Goal: Transaction & Acquisition: Purchase product/service

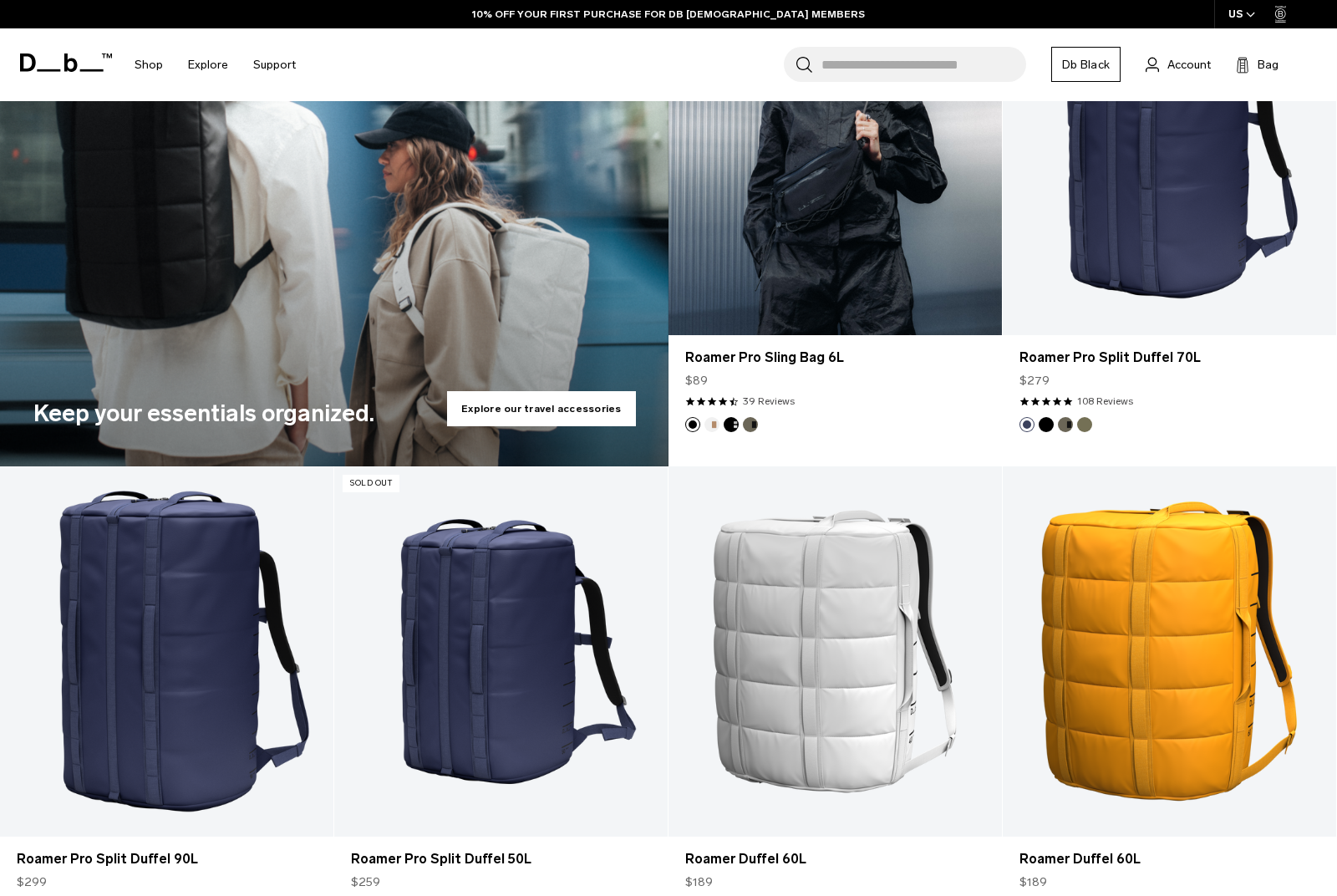
scroll to position [2632, 0]
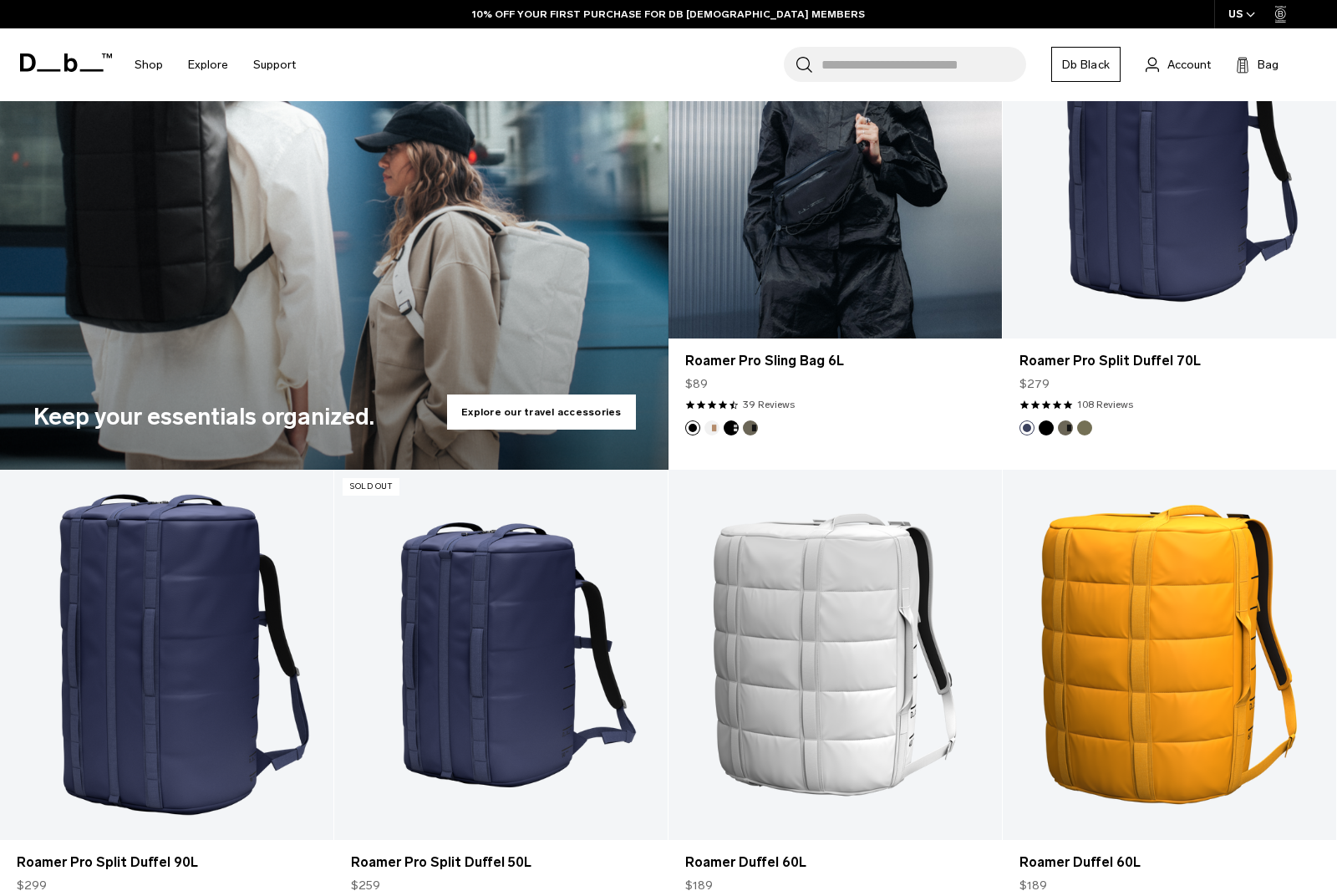
click at [823, 238] on link "Roamer Pro Sling Bag 6L" at bounding box center [835, 154] width 334 height 371
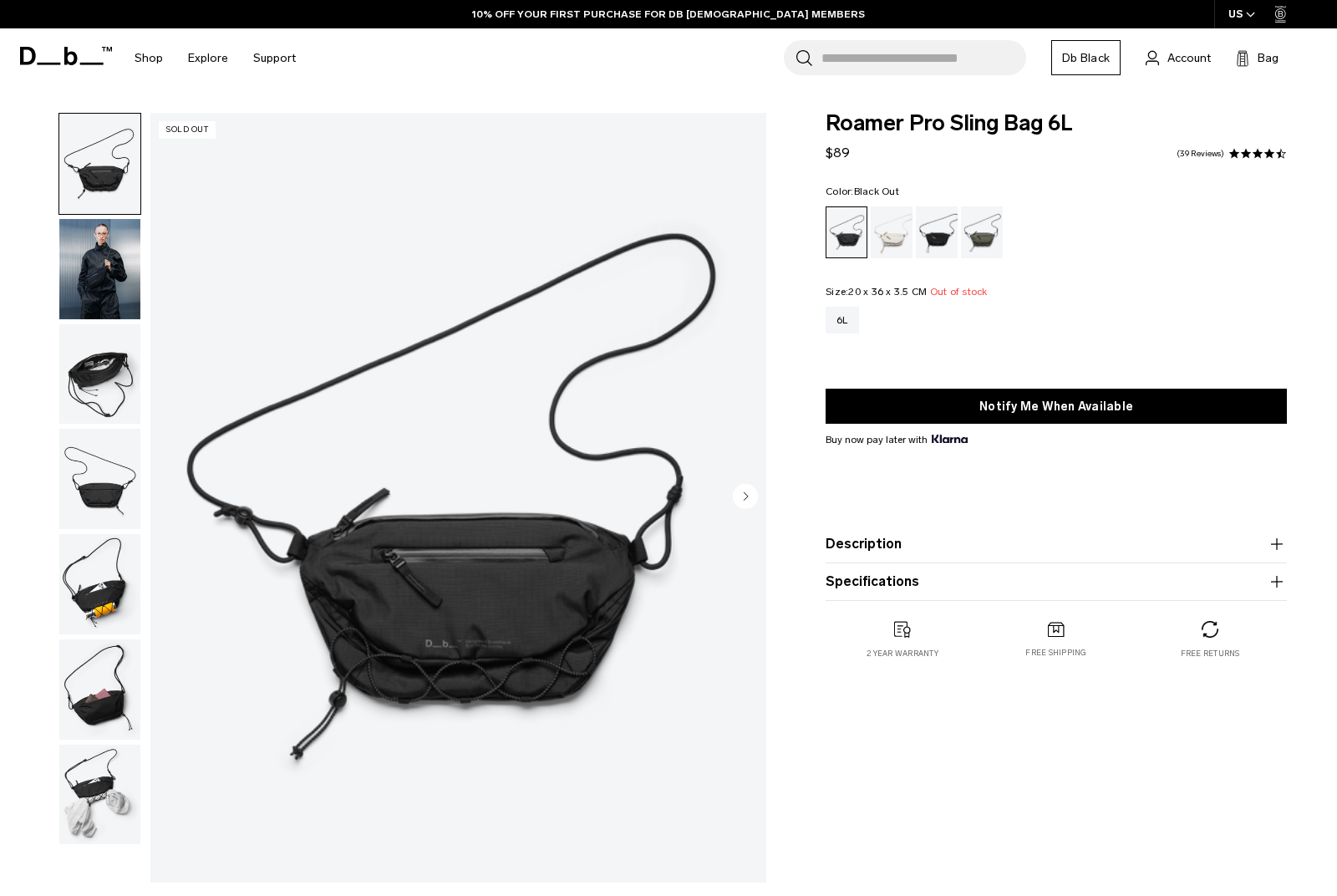
click at [96, 373] on img "button" at bounding box center [99, 374] width 81 height 101
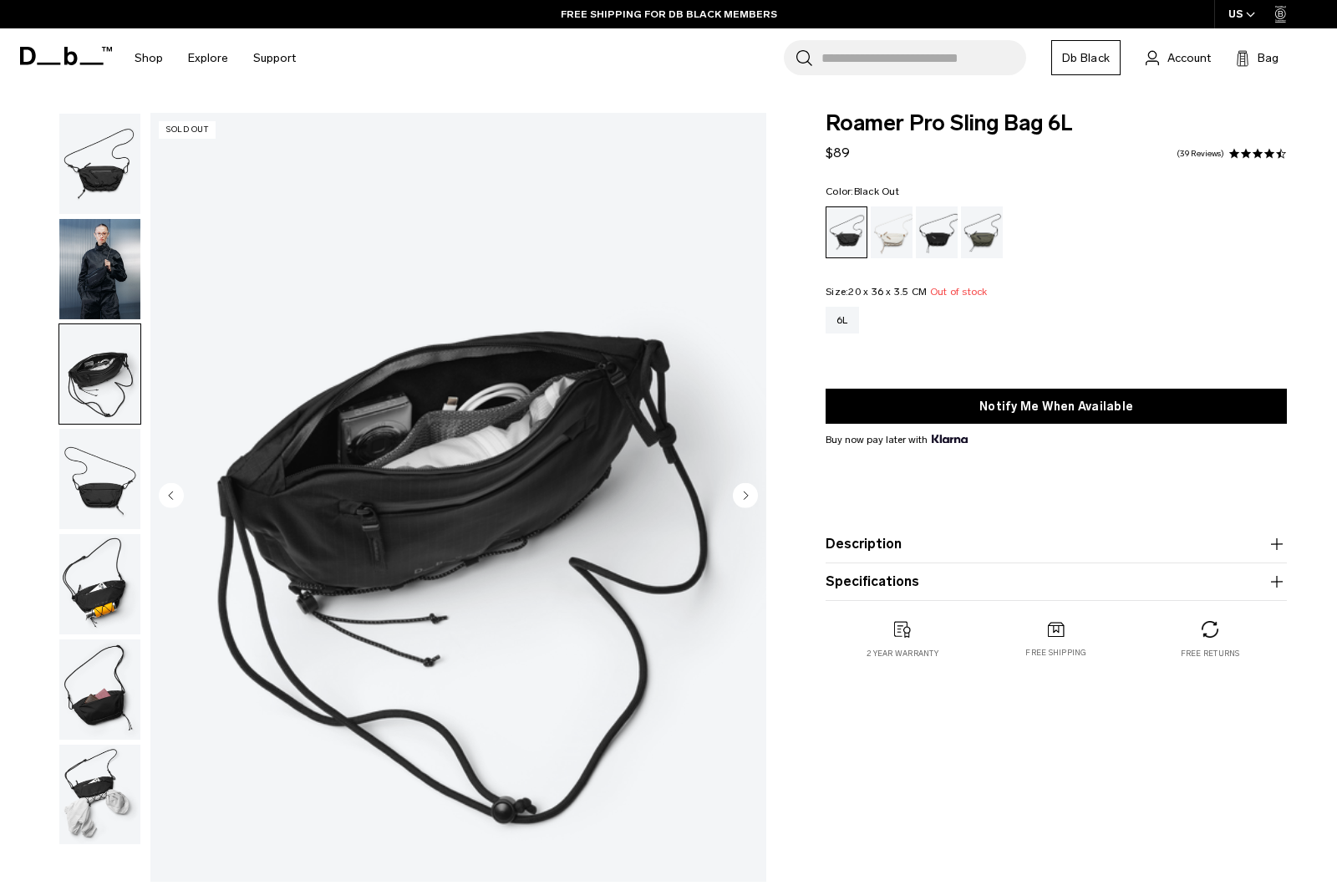
click at [101, 297] on img "button" at bounding box center [99, 269] width 81 height 101
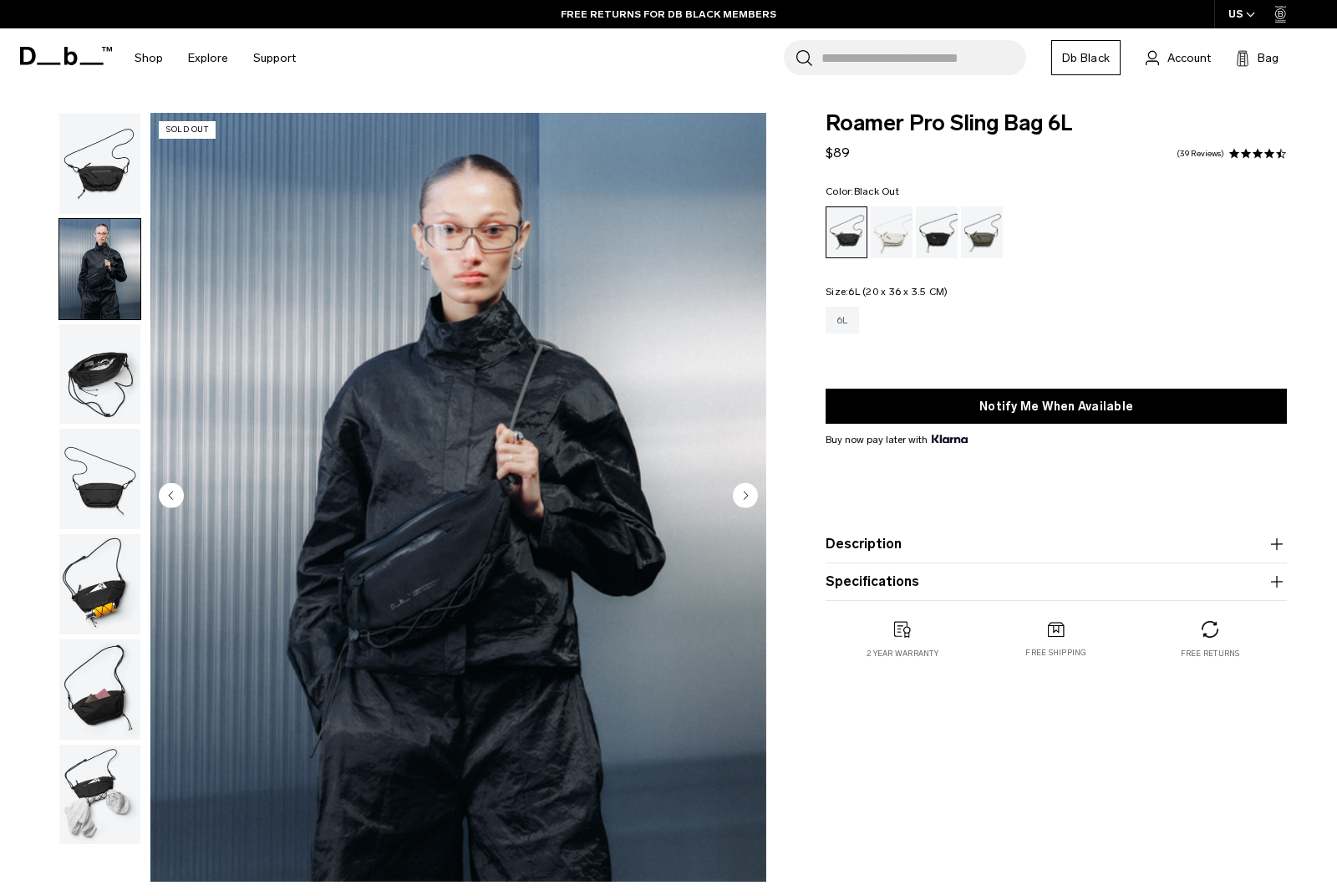
click at [856, 325] on div "6L" at bounding box center [842, 320] width 33 height 27
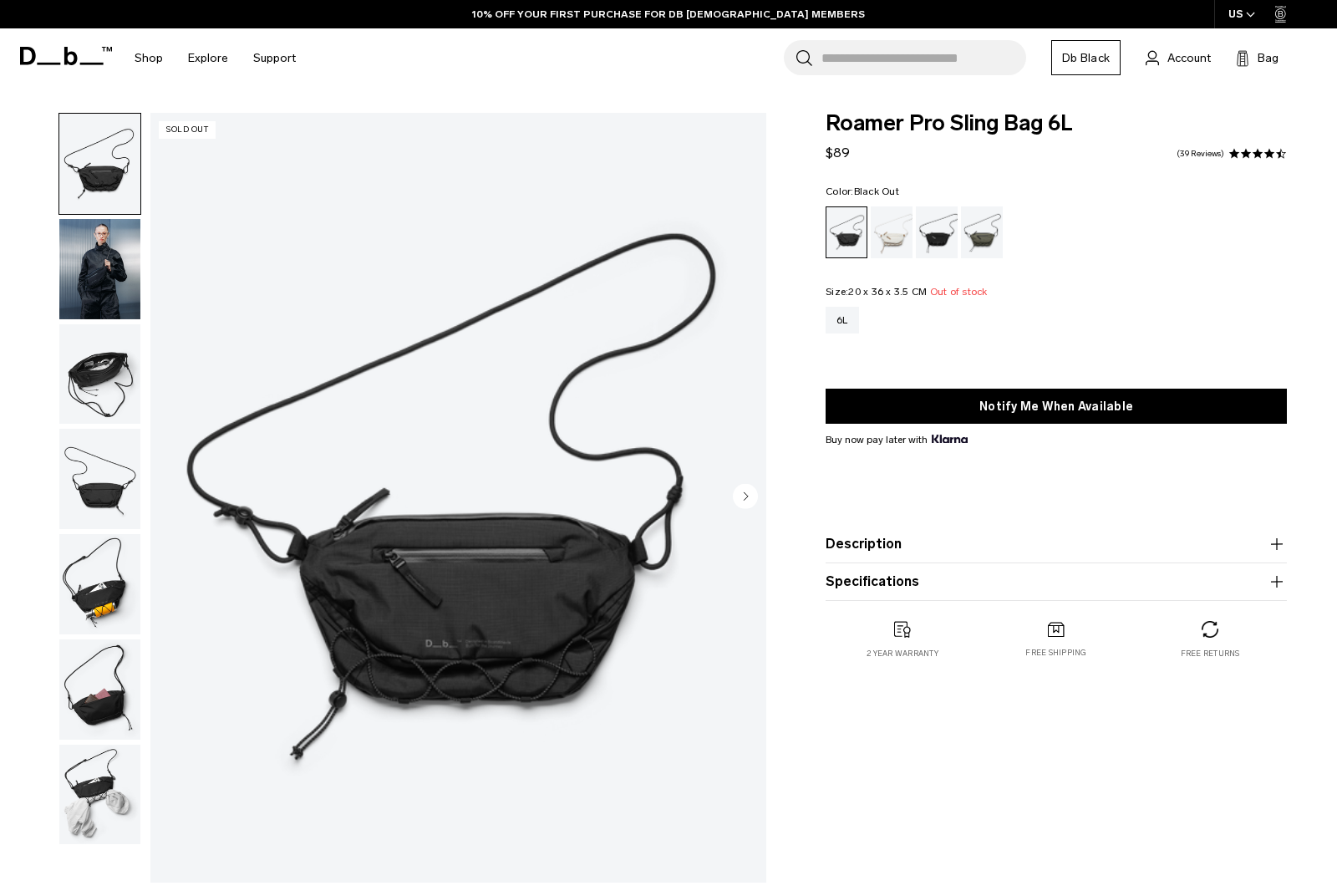
click at [934, 249] on div "Charcoal Grey" at bounding box center [937, 232] width 43 height 52
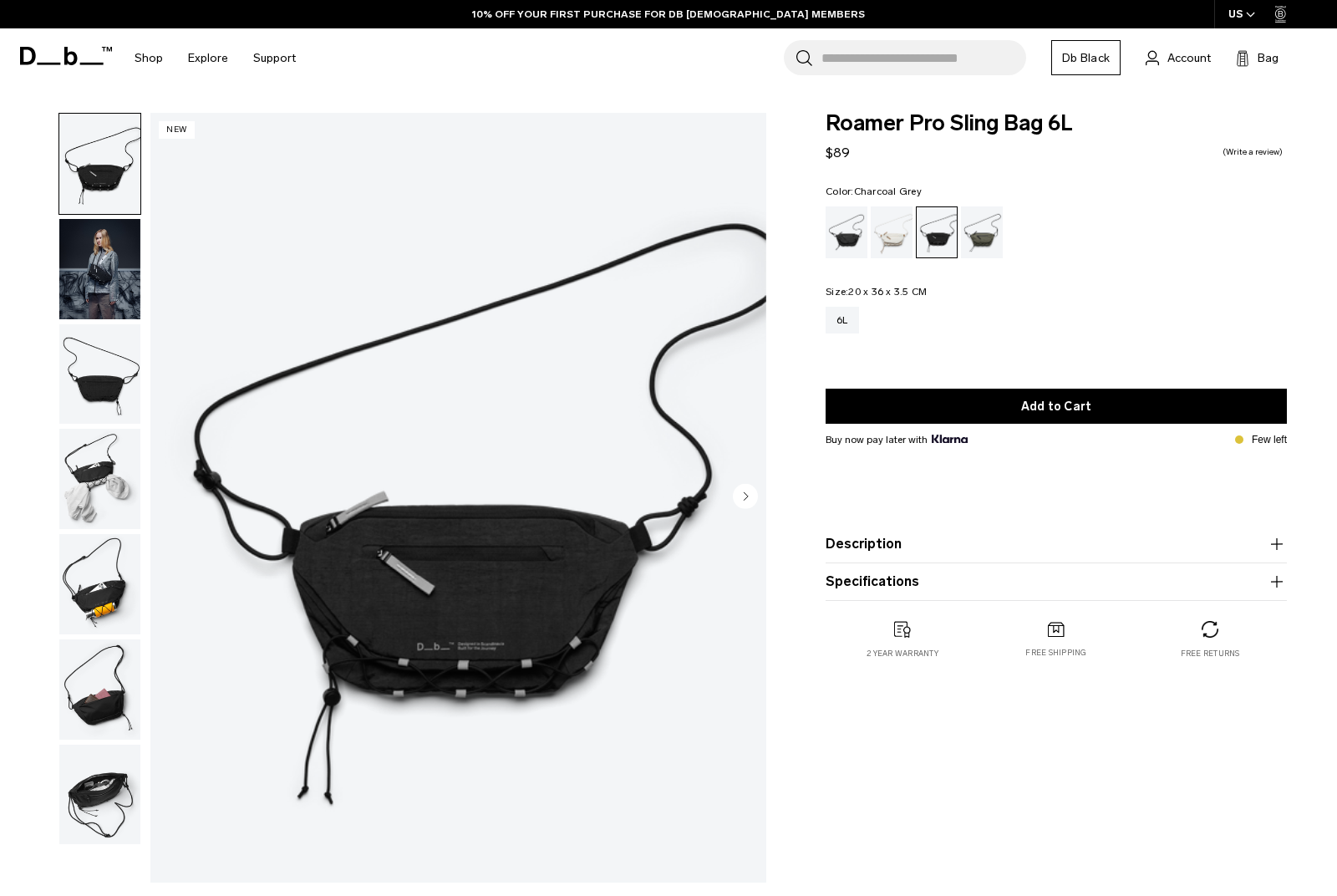
click at [749, 499] on circle "Next slide" at bounding box center [745, 495] width 25 height 25
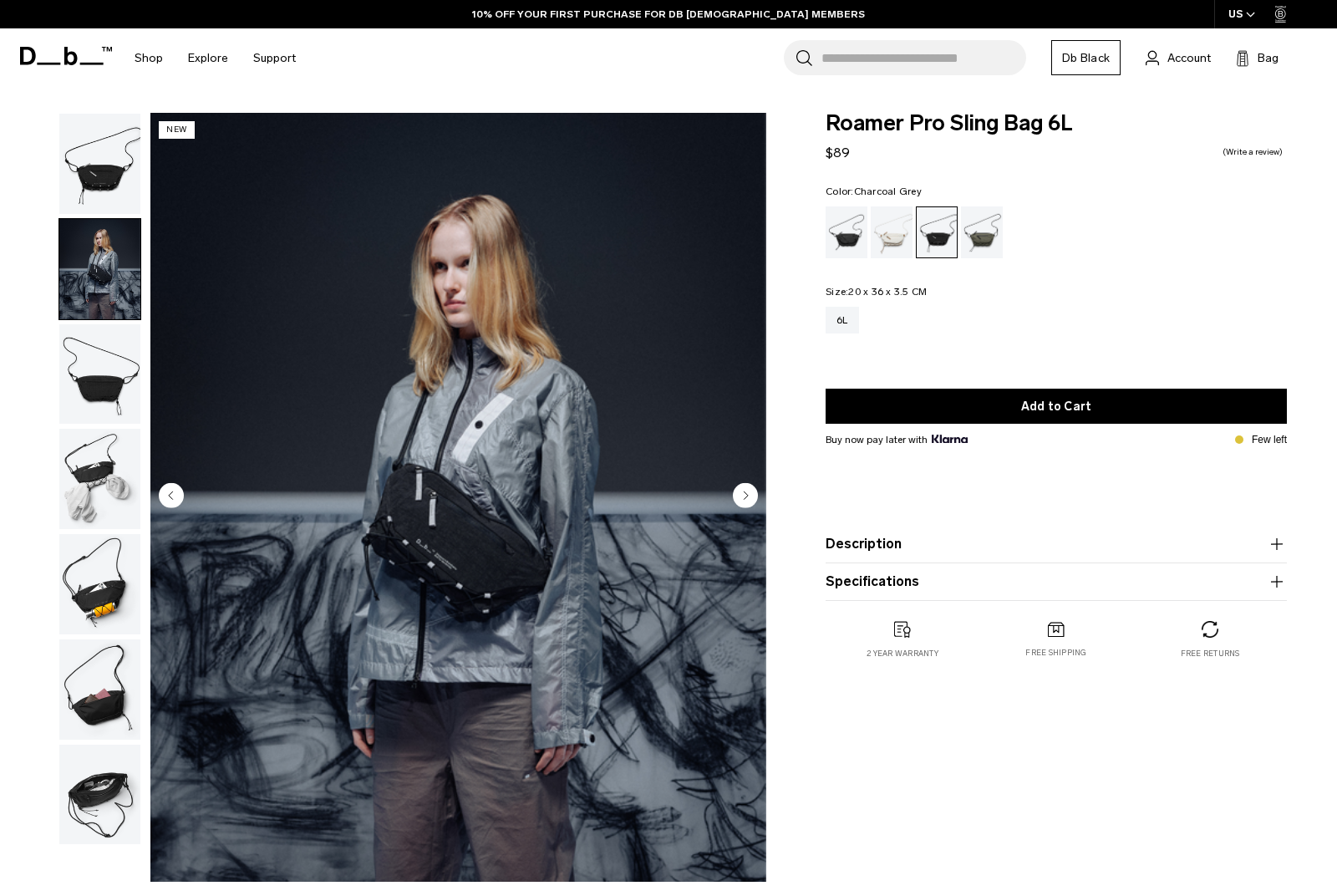
click at [749, 499] on circle "Next slide" at bounding box center [745, 495] width 25 height 25
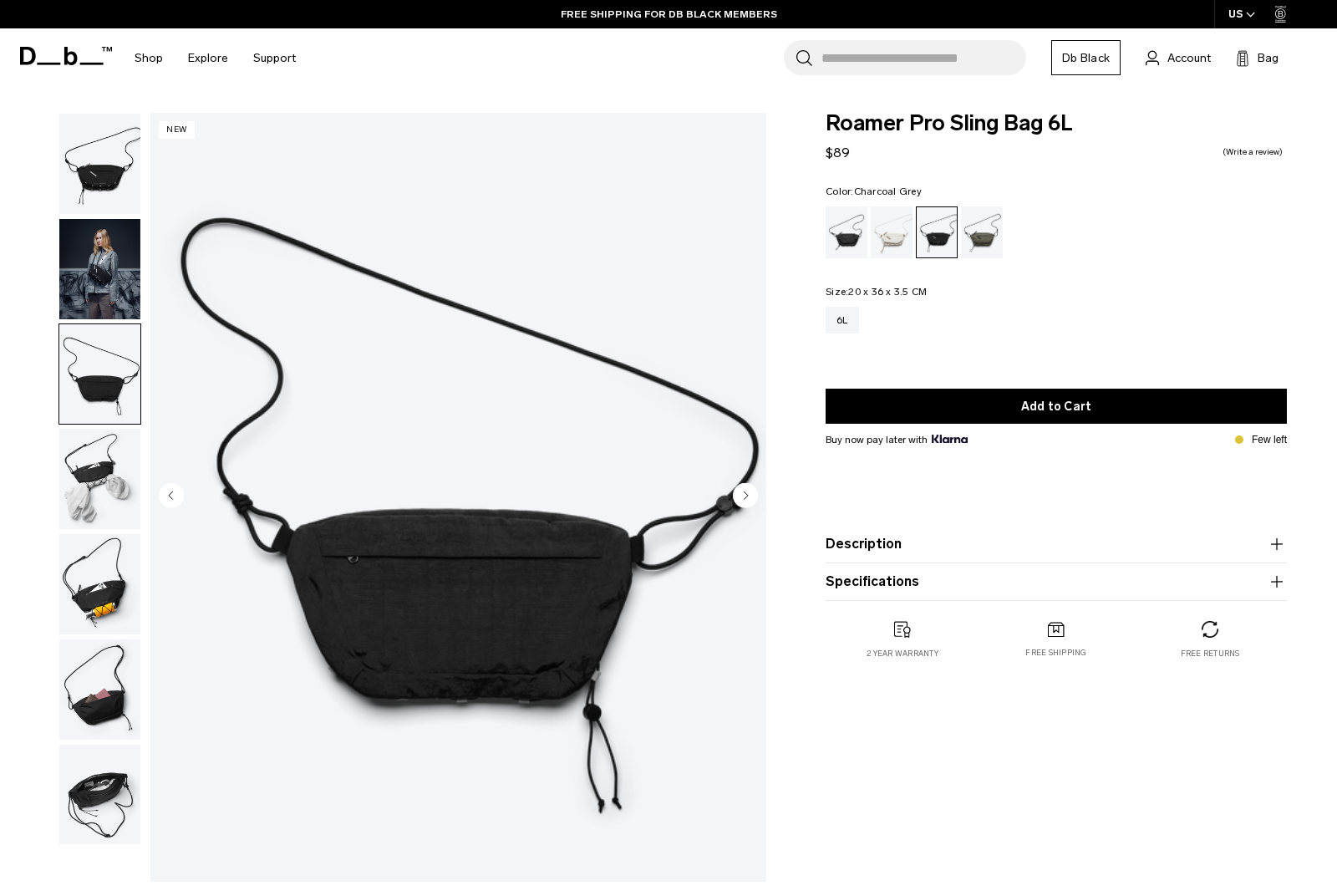
click at [749, 499] on circle "Next slide" at bounding box center [745, 495] width 25 height 25
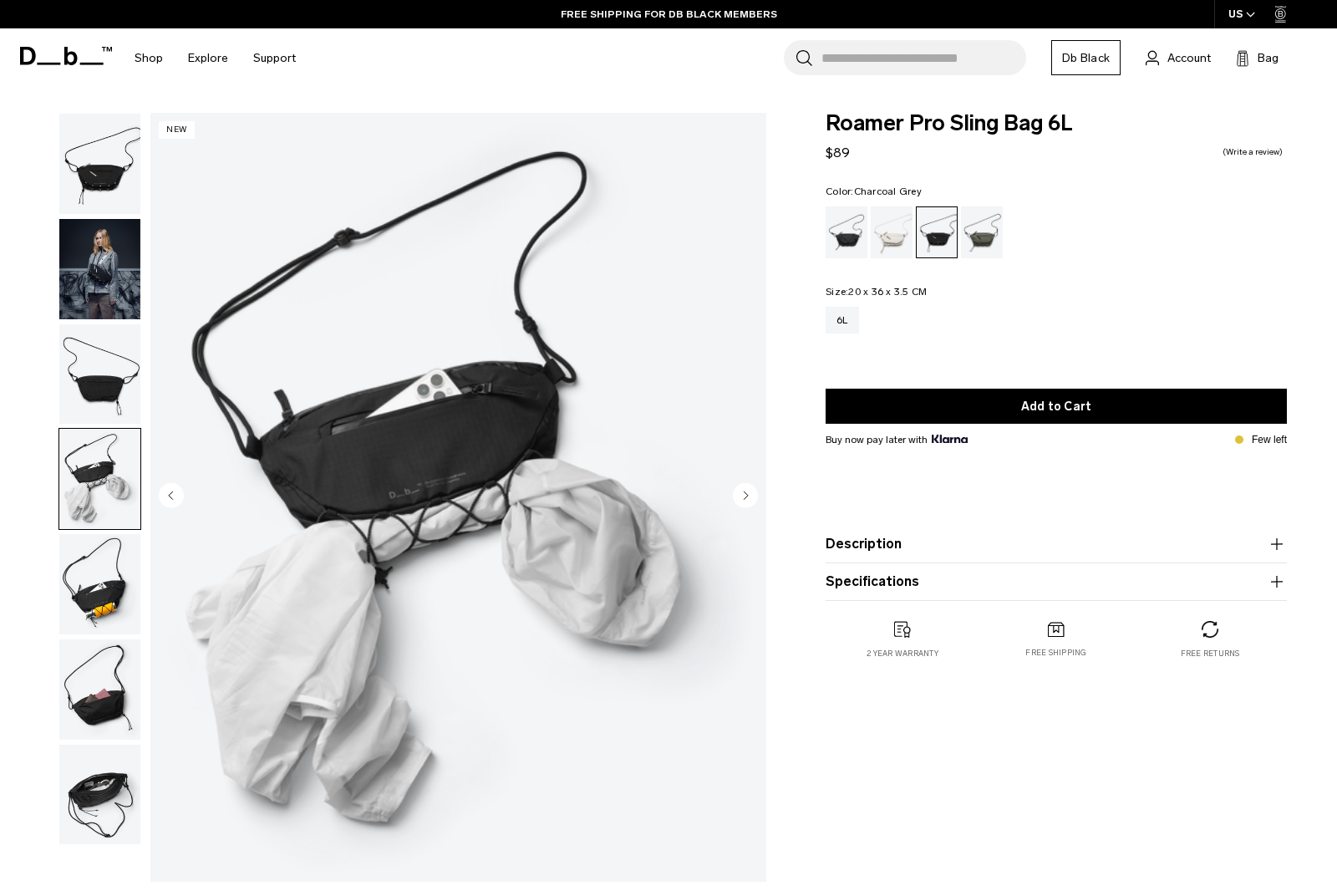
click at [749, 499] on circle "Next slide" at bounding box center [745, 495] width 25 height 25
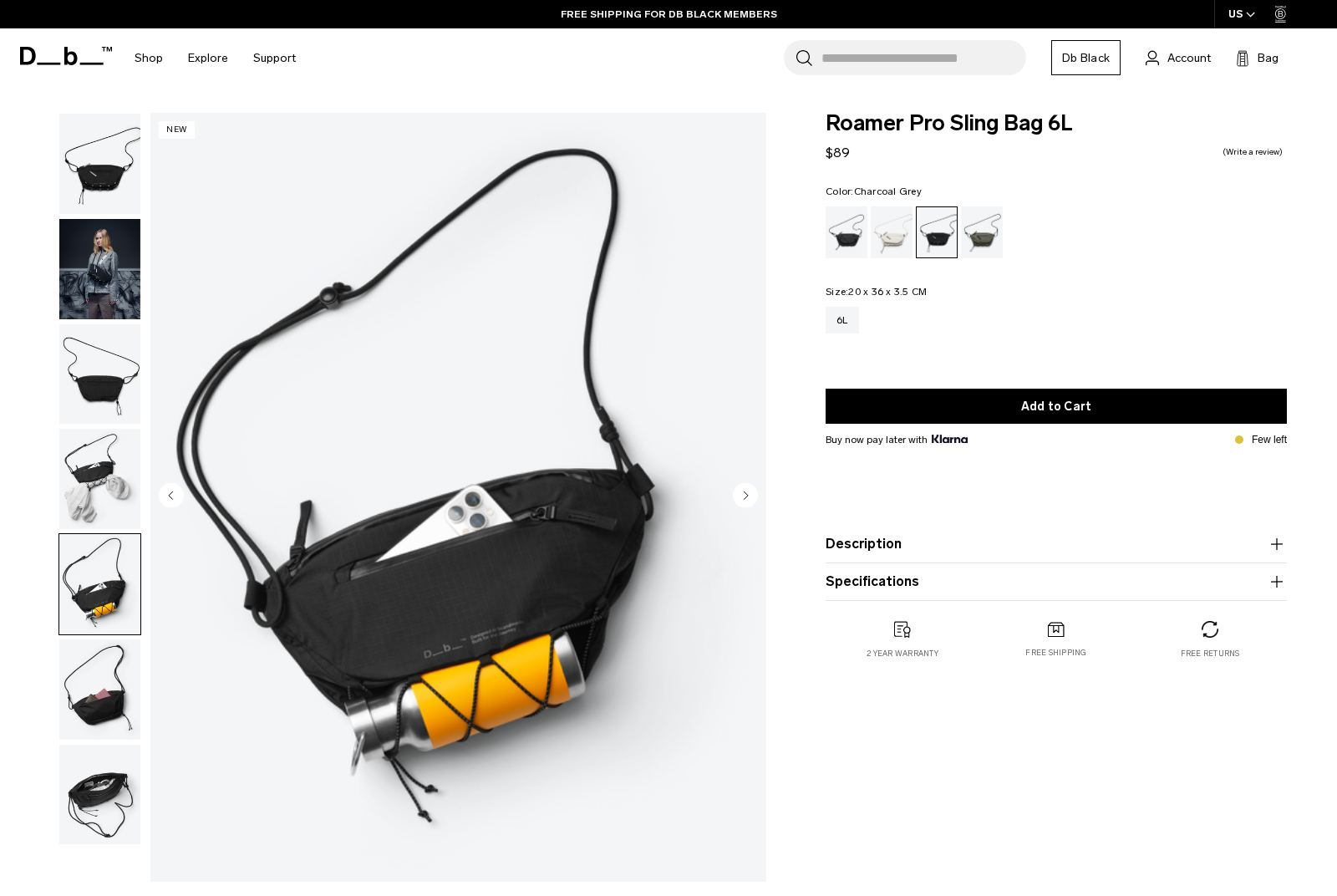
click at [749, 499] on circle "Next slide" at bounding box center [745, 495] width 25 height 25
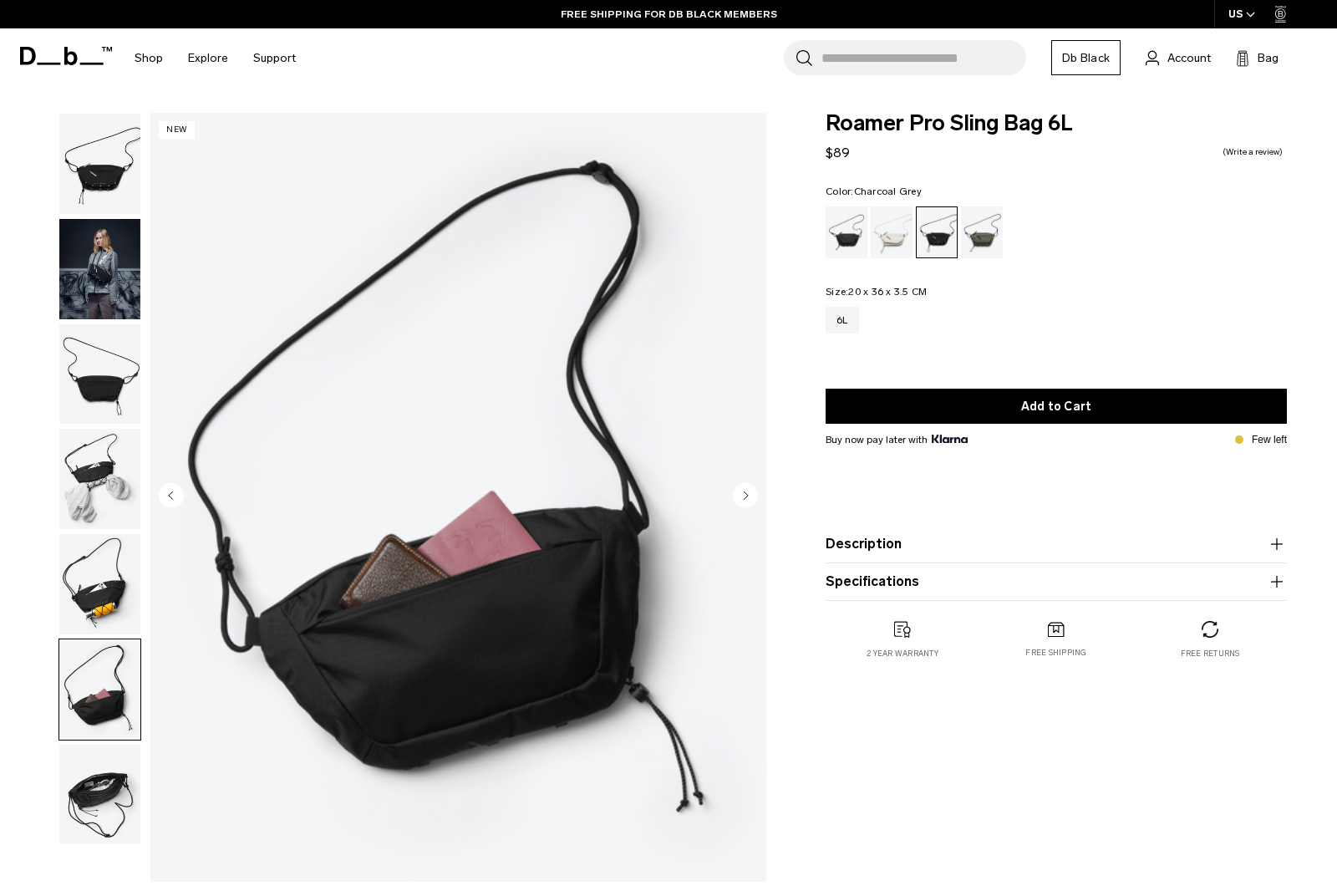
click at [749, 500] on circle "Next slide" at bounding box center [745, 495] width 25 height 25
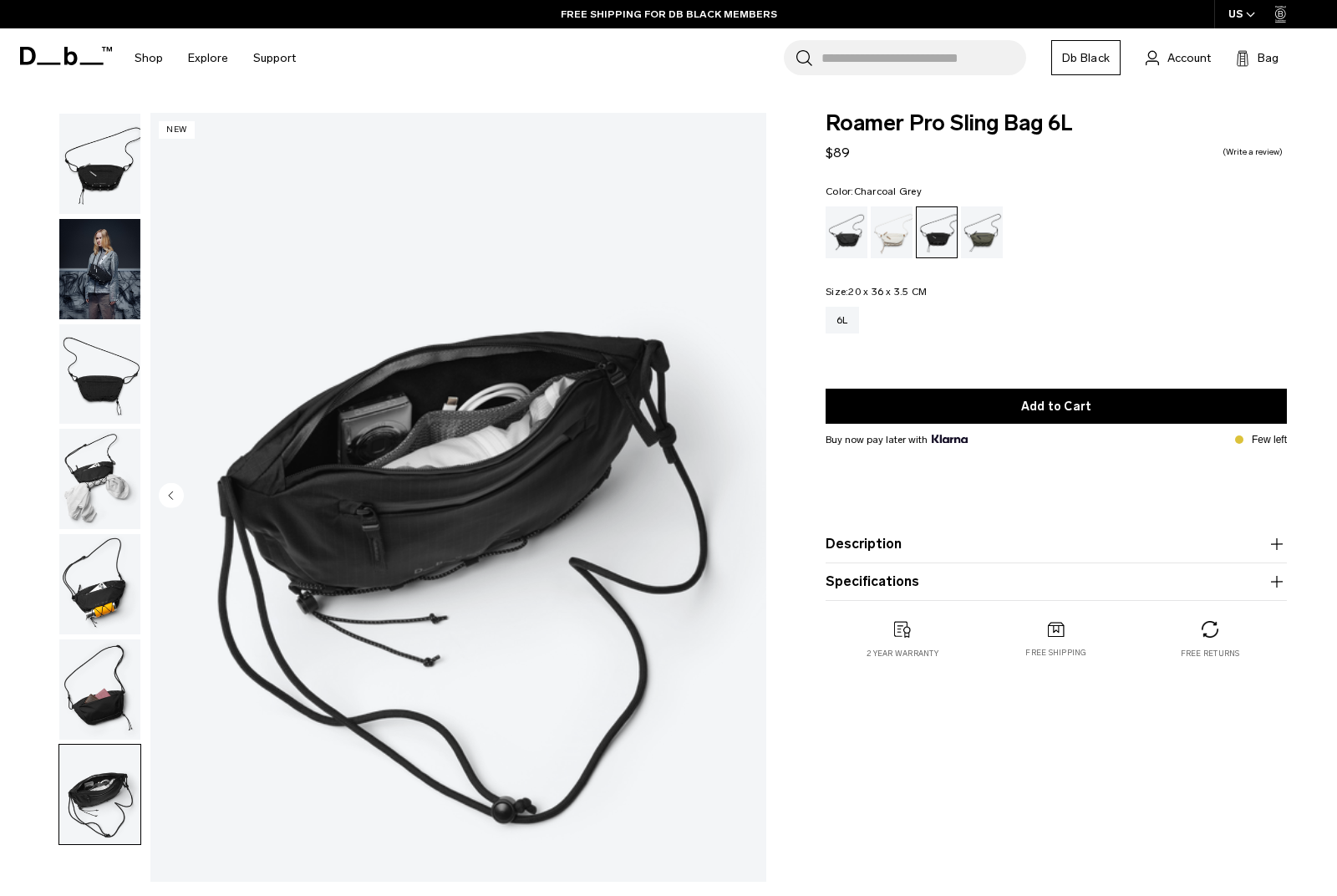
click at [749, 500] on img "7 / 7" at bounding box center [458, 497] width 616 height 769
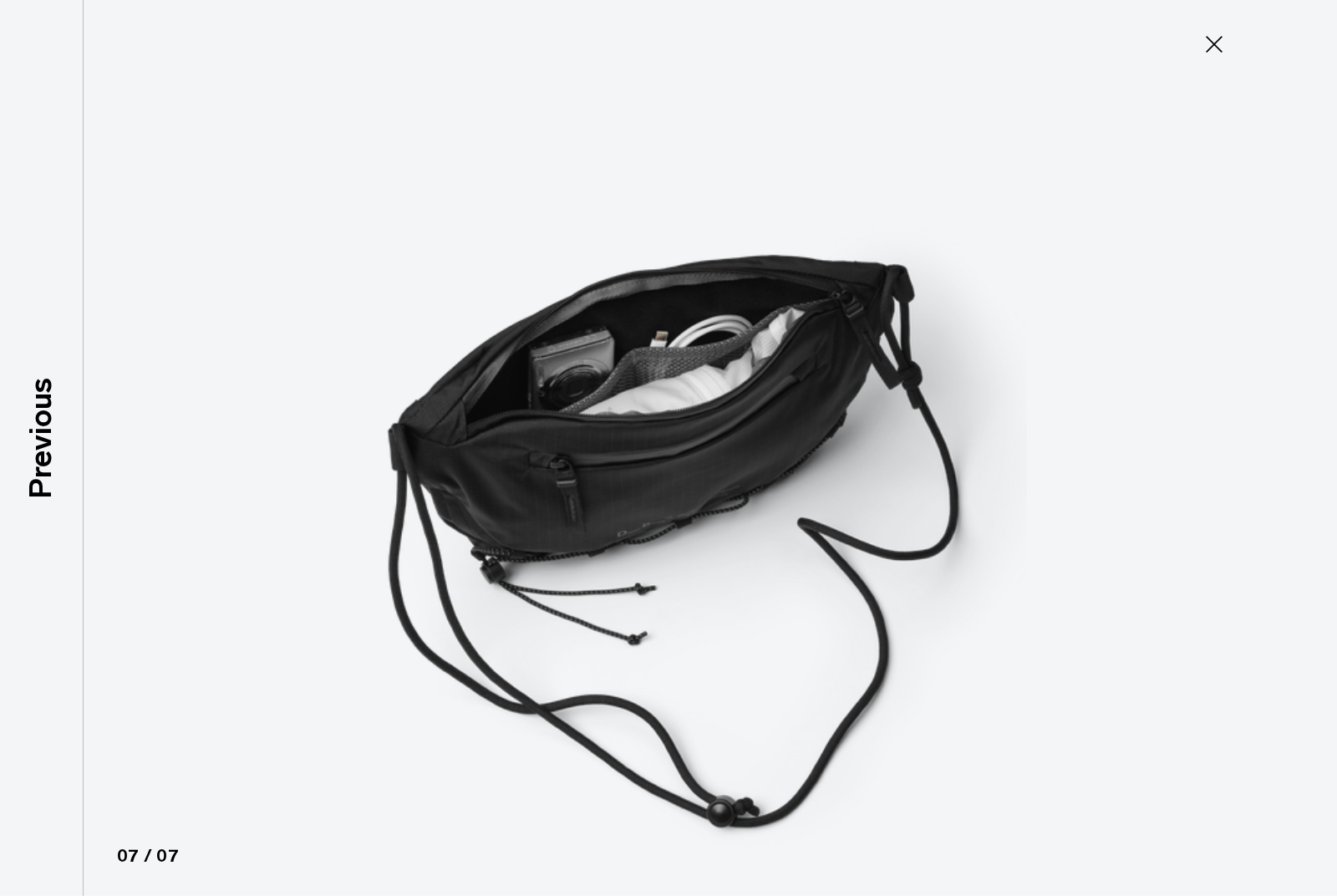
scroll to position [107, 0]
